Goal: Task Accomplishment & Management: Use online tool/utility

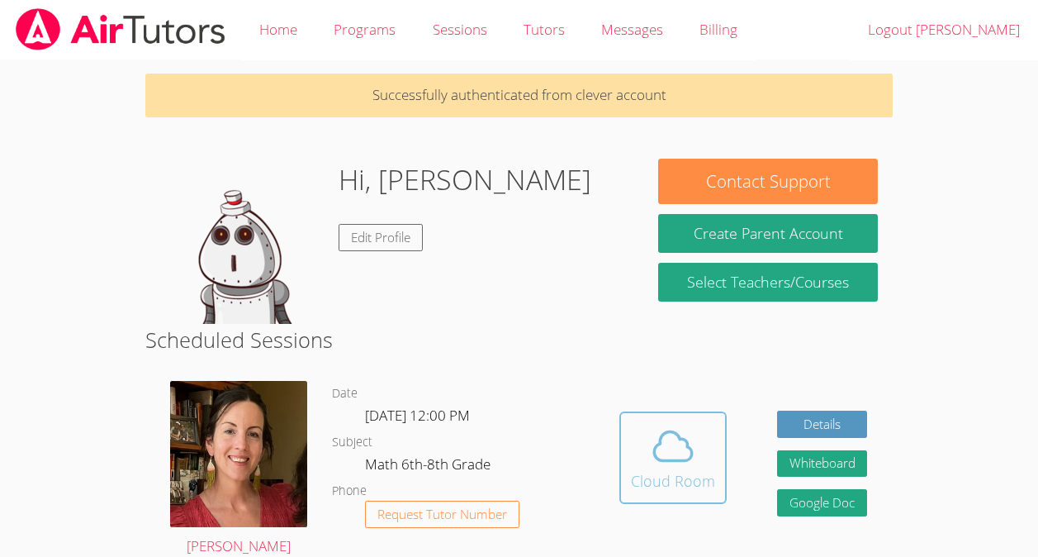
click at [650, 457] on icon at bounding box center [673, 446] width 46 height 46
click at [646, 446] on span at bounding box center [673, 446] width 84 height 46
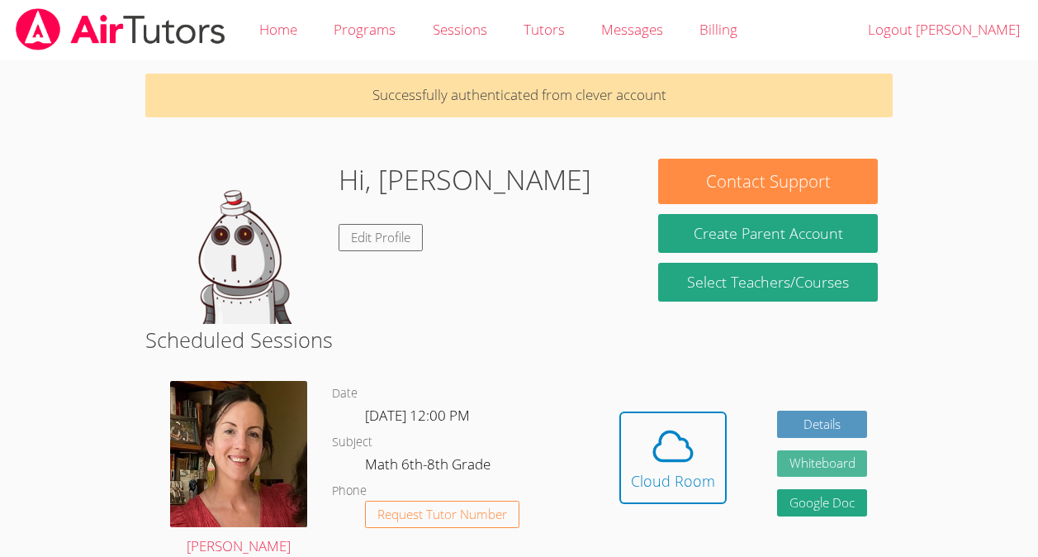
click at [833, 473] on button "Whiteboard" at bounding box center [822, 463] width 91 height 27
click at [818, 467] on button "Whiteboard" at bounding box center [822, 463] width 91 height 27
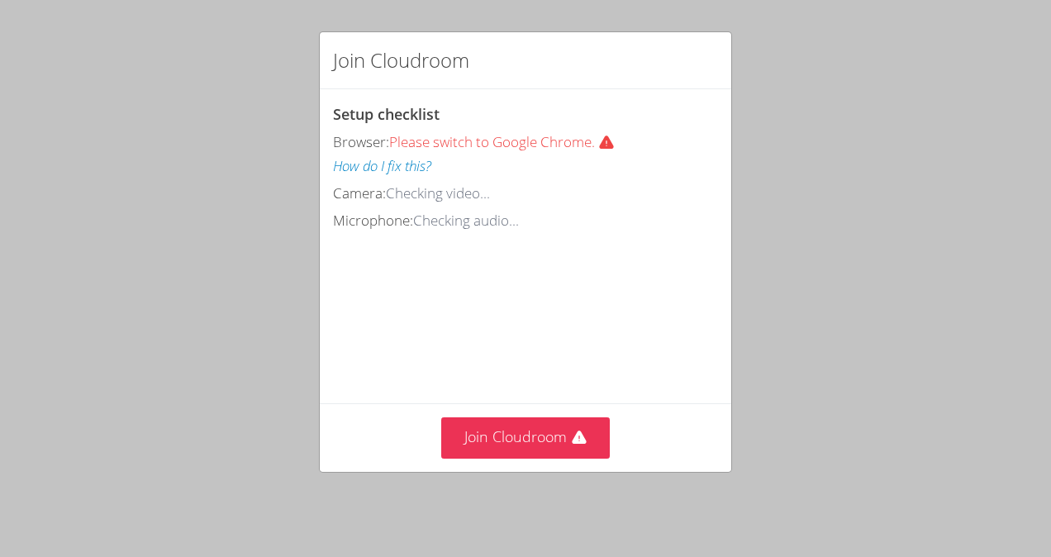
click at [0, 421] on div "Join Cloudroom Setup checklist Browser: Please switch to Google Chrome. How do …" at bounding box center [525, 278] width 1051 height 557
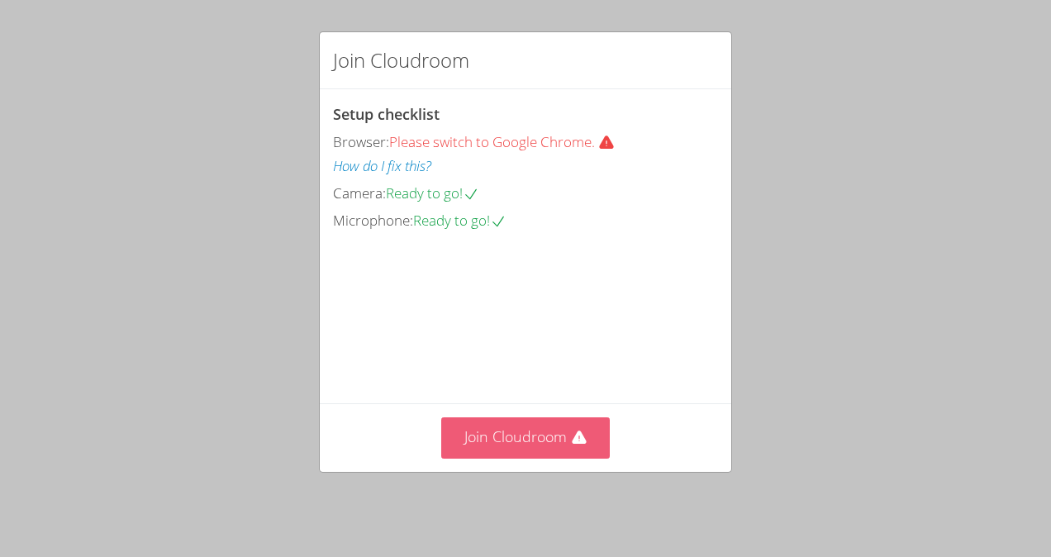
click at [542, 442] on button "Join Cloudroom" at bounding box center [525, 437] width 169 height 40
click at [555, 441] on button "Join Cloudroom" at bounding box center [525, 437] width 169 height 40
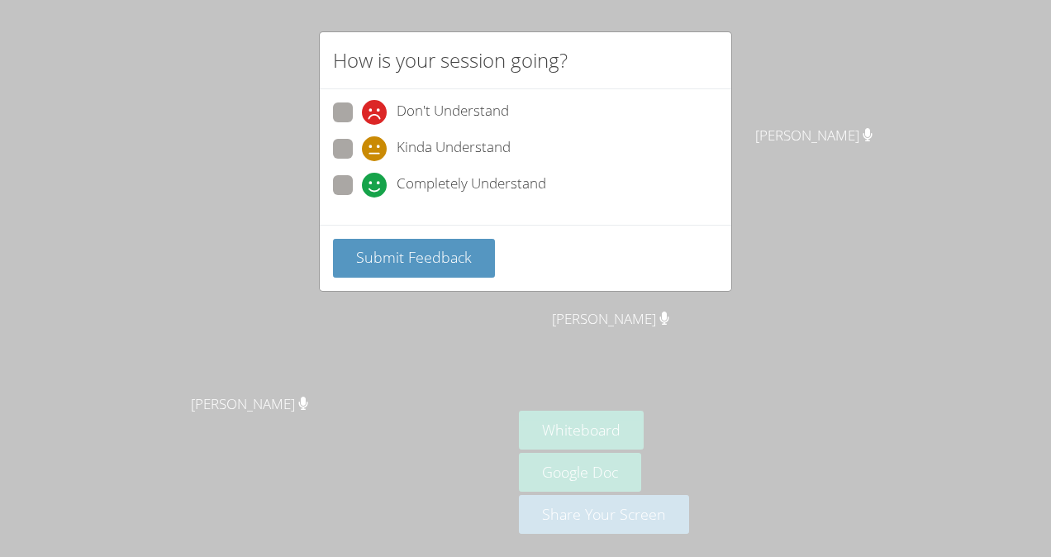
click at [401, 176] on span "Completely Understand" at bounding box center [470, 185] width 149 height 25
click at [376, 176] on input "Completely Understand" at bounding box center [369, 182] width 14 height 14
radio input "true"
click at [395, 248] on span "Submit Feedback" at bounding box center [414, 257] width 116 height 20
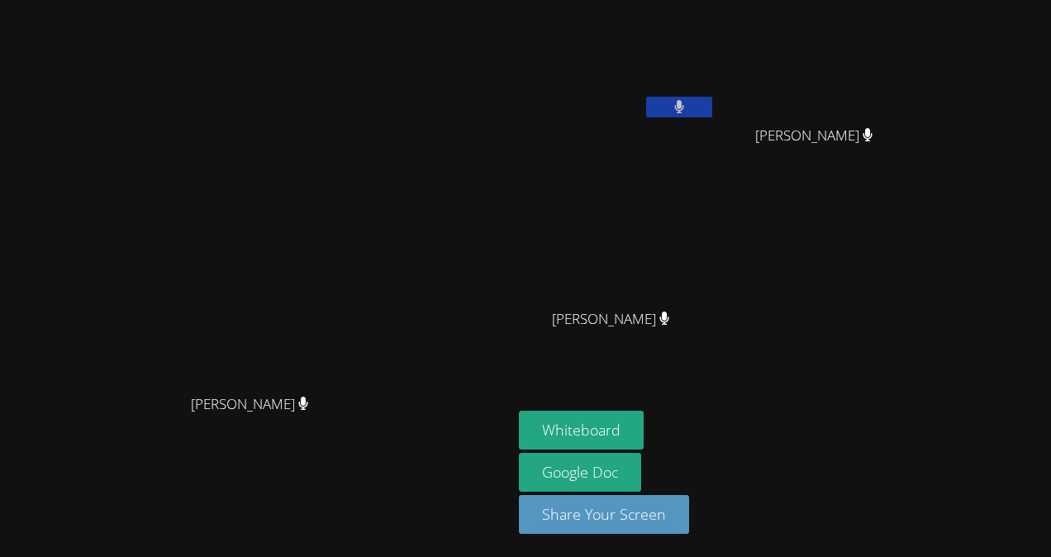
click at [712, 97] on button at bounding box center [679, 107] width 66 height 21
click at [687, 106] on icon at bounding box center [678, 107] width 17 height 14
